Goal: Information Seeking & Learning: Learn about a topic

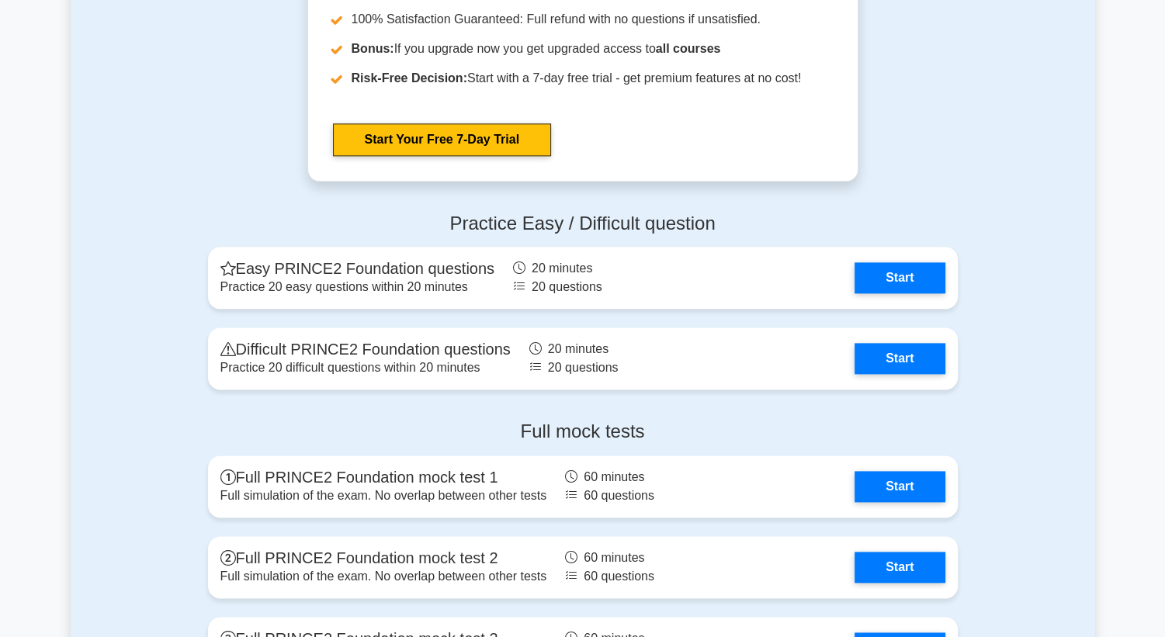
scroll to position [1940, 0]
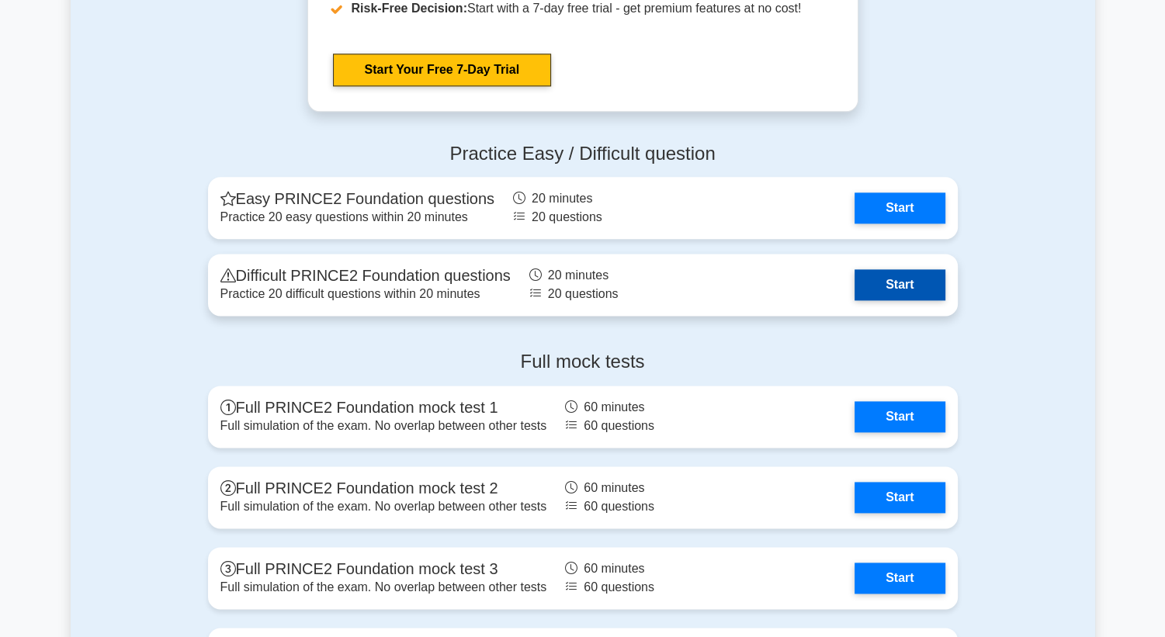
click at [874, 283] on link "Start" at bounding box center [899, 284] width 90 height 31
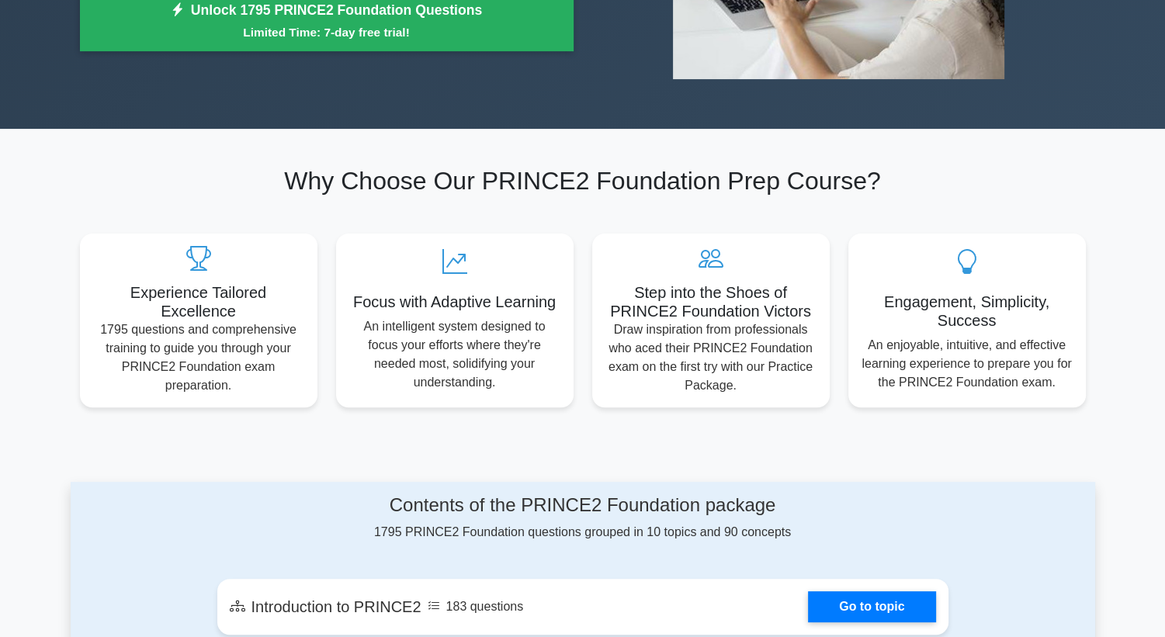
scroll to position [310, 0]
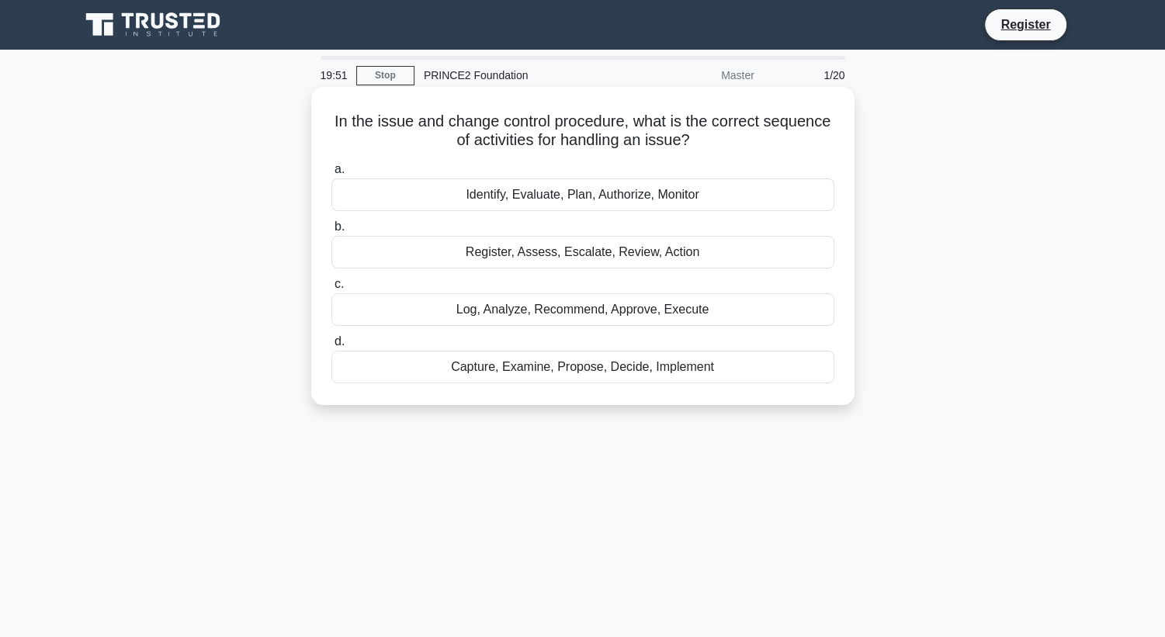
click at [514, 196] on div "Identify, Evaluate, Plan, Authorize, Monitor" at bounding box center [582, 194] width 503 height 33
click at [331, 175] on input "a. Identify, Evaluate, Plan, Authorize, Monitor" at bounding box center [331, 169] width 0 height 10
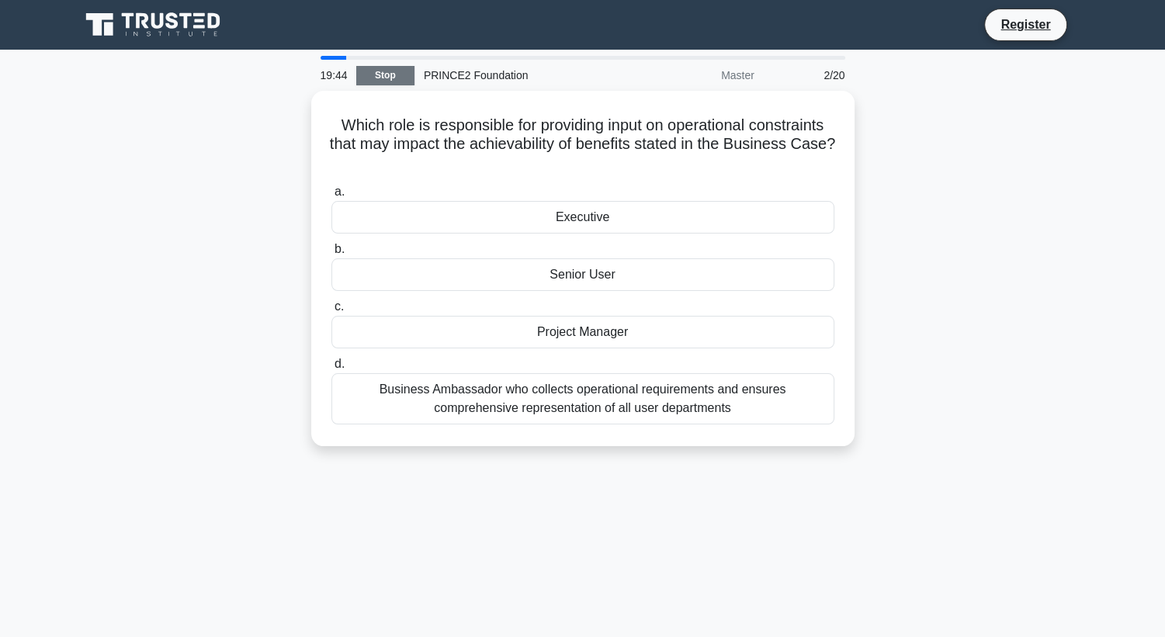
click at [371, 77] on link "Stop" at bounding box center [385, 75] width 58 height 19
